Goal: Task Accomplishment & Management: Manage account settings

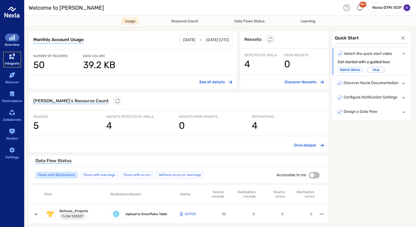
click at [8, 59] on div "sidebar-container" at bounding box center [12, 56] width 14 height 8
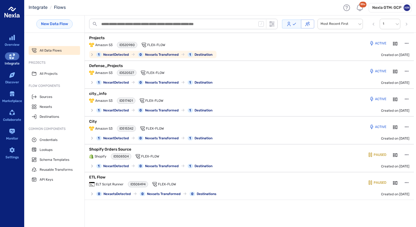
click at [115, 35] on p "Projects" at bounding box center [158, 38] width 138 height 6
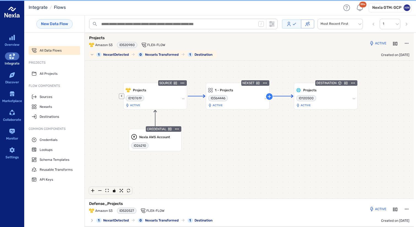
scroll to position [1, 0]
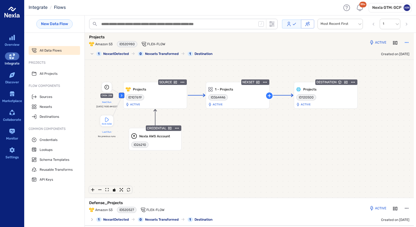
click at [404, 41] on icon "button" at bounding box center [407, 43] width 6 height 6
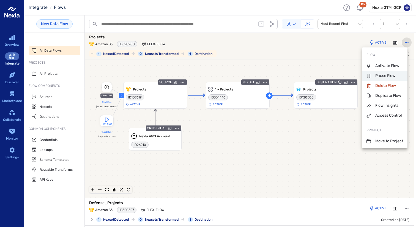
click at [387, 77] on p "Pause Flow" at bounding box center [381, 76] width 29 height 6
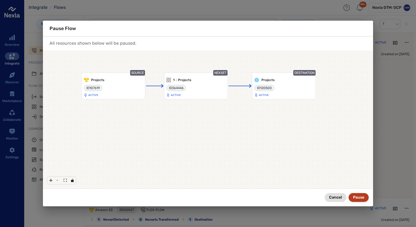
click at [357, 196] on button "Pause" at bounding box center [359, 197] width 20 height 9
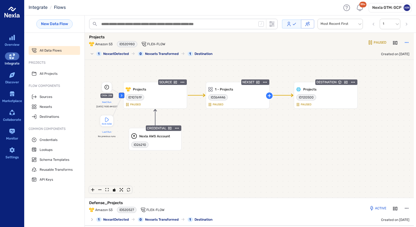
click at [404, 42] on icon "button" at bounding box center [407, 43] width 6 height 6
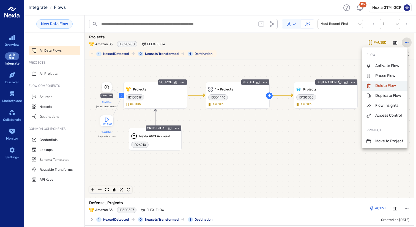
click at [386, 86] on p "Delete Flow" at bounding box center [381, 86] width 29 height 6
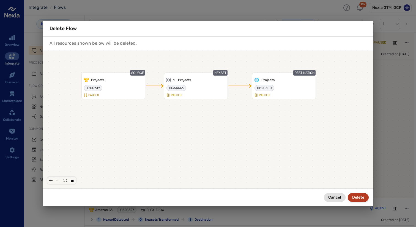
click at [359, 195] on button "Delete" at bounding box center [358, 197] width 21 height 9
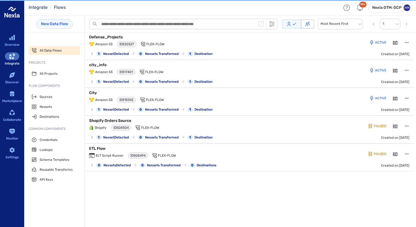
scroll to position [0, 0]
